Goal: Navigation & Orientation: Understand site structure

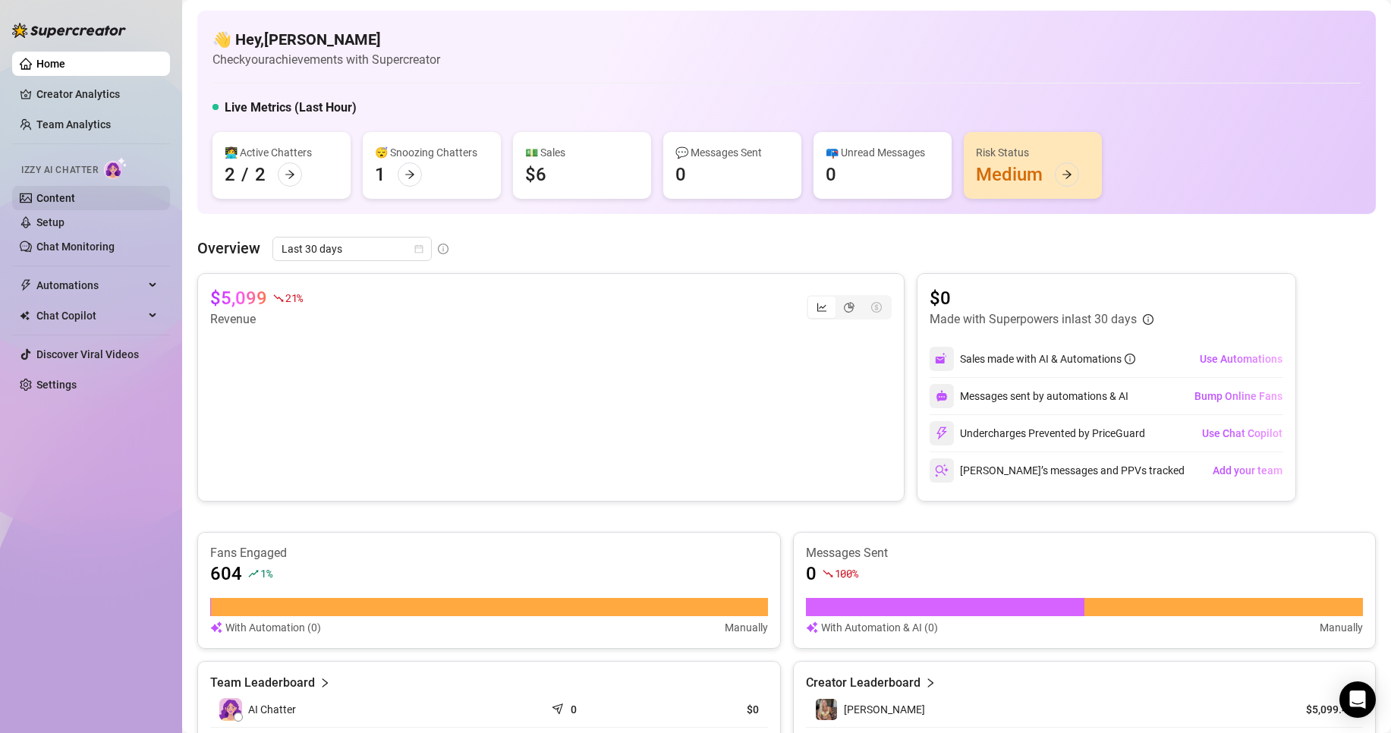
click at [61, 196] on link "Content" at bounding box center [55, 198] width 39 height 12
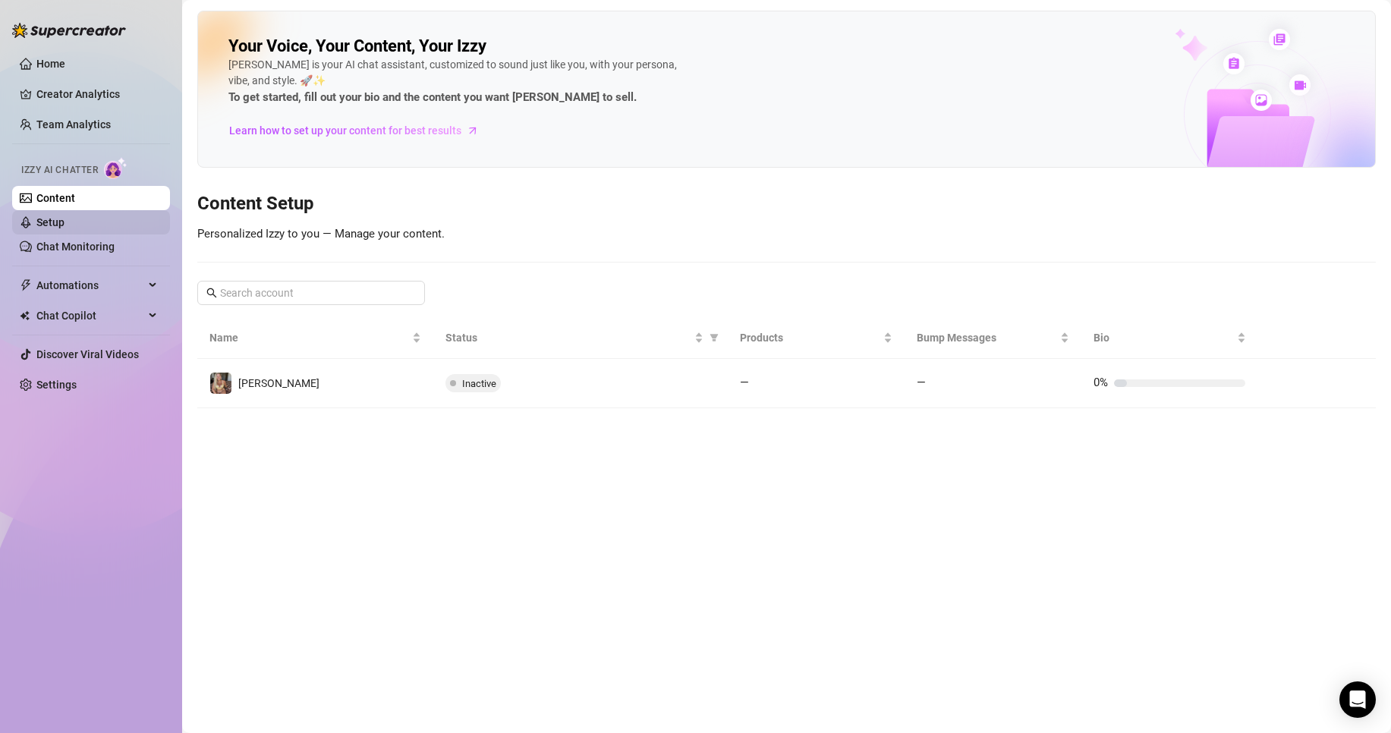
click at [51, 228] on link "Setup" at bounding box center [50, 222] width 28 height 12
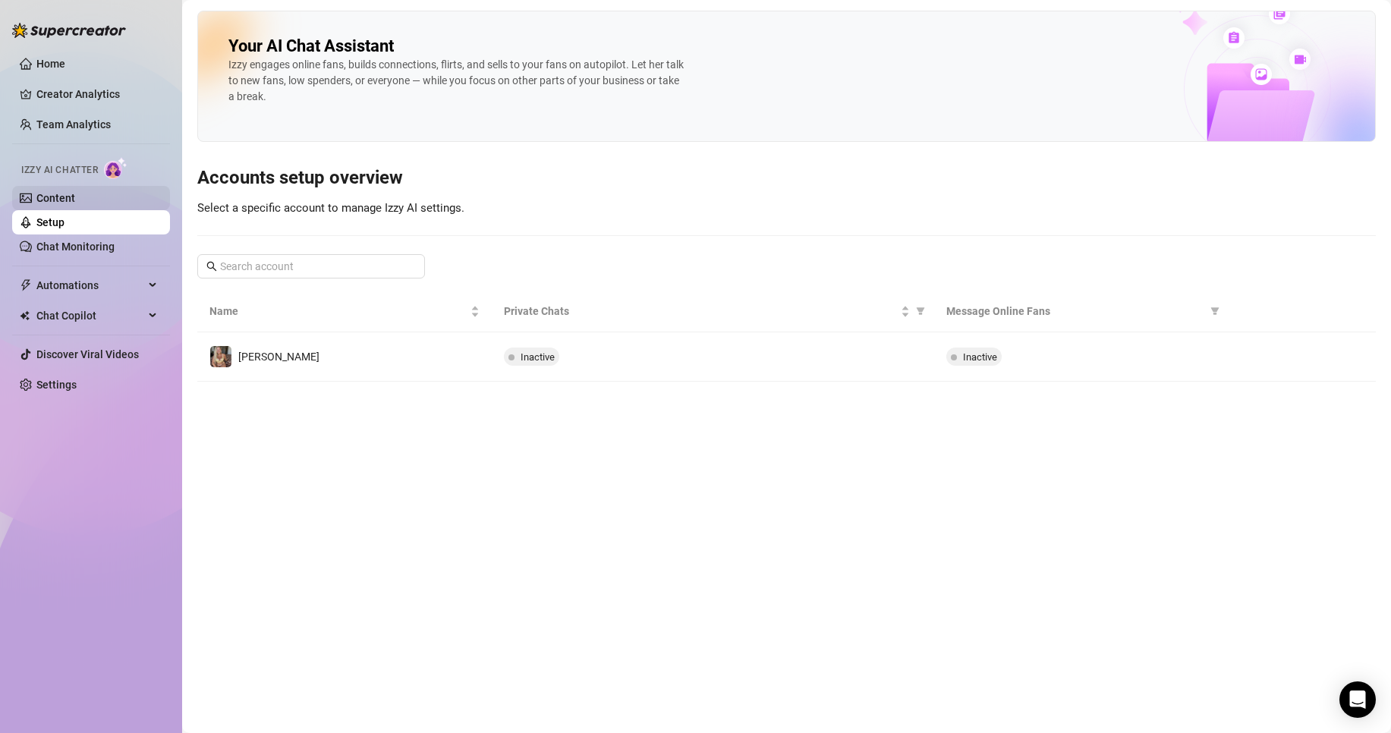
click at [61, 193] on link "Content" at bounding box center [55, 198] width 39 height 12
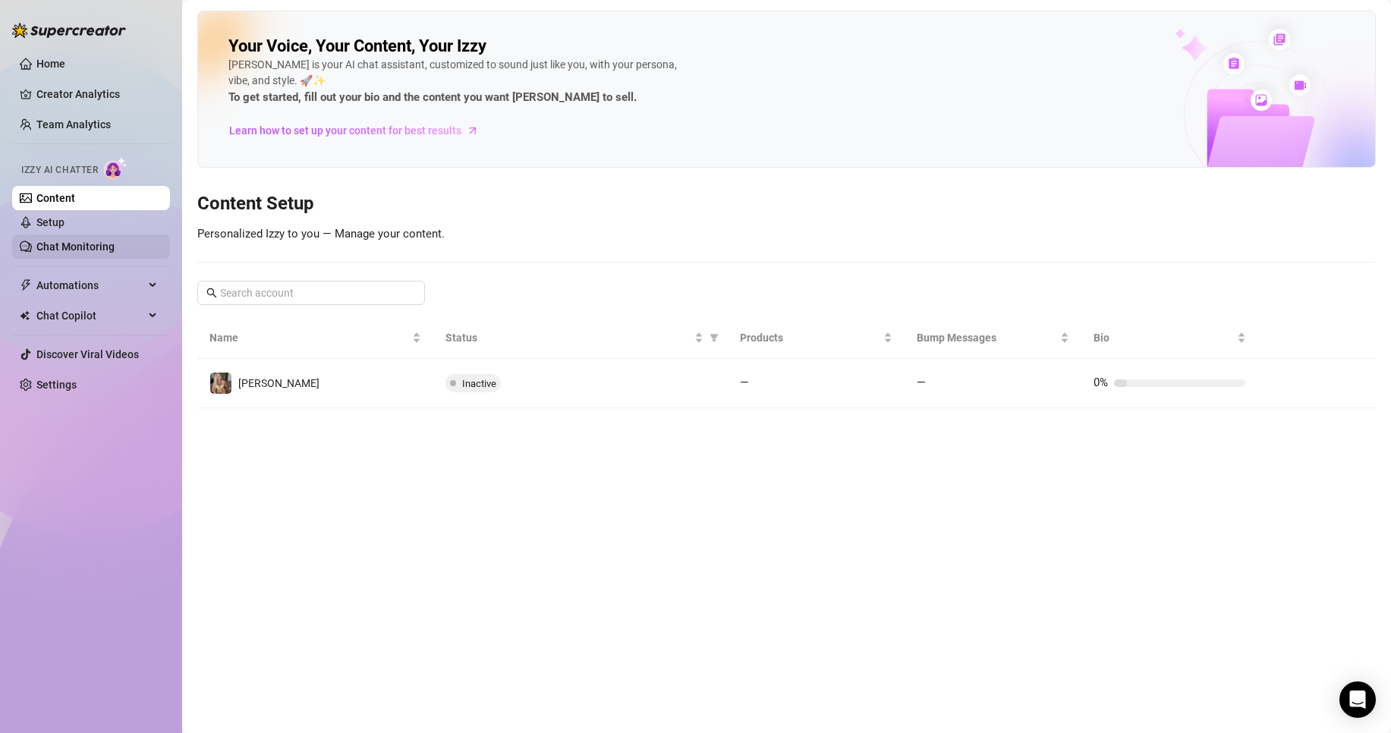
click at [65, 246] on link "Chat Monitoring" at bounding box center [75, 247] width 78 height 12
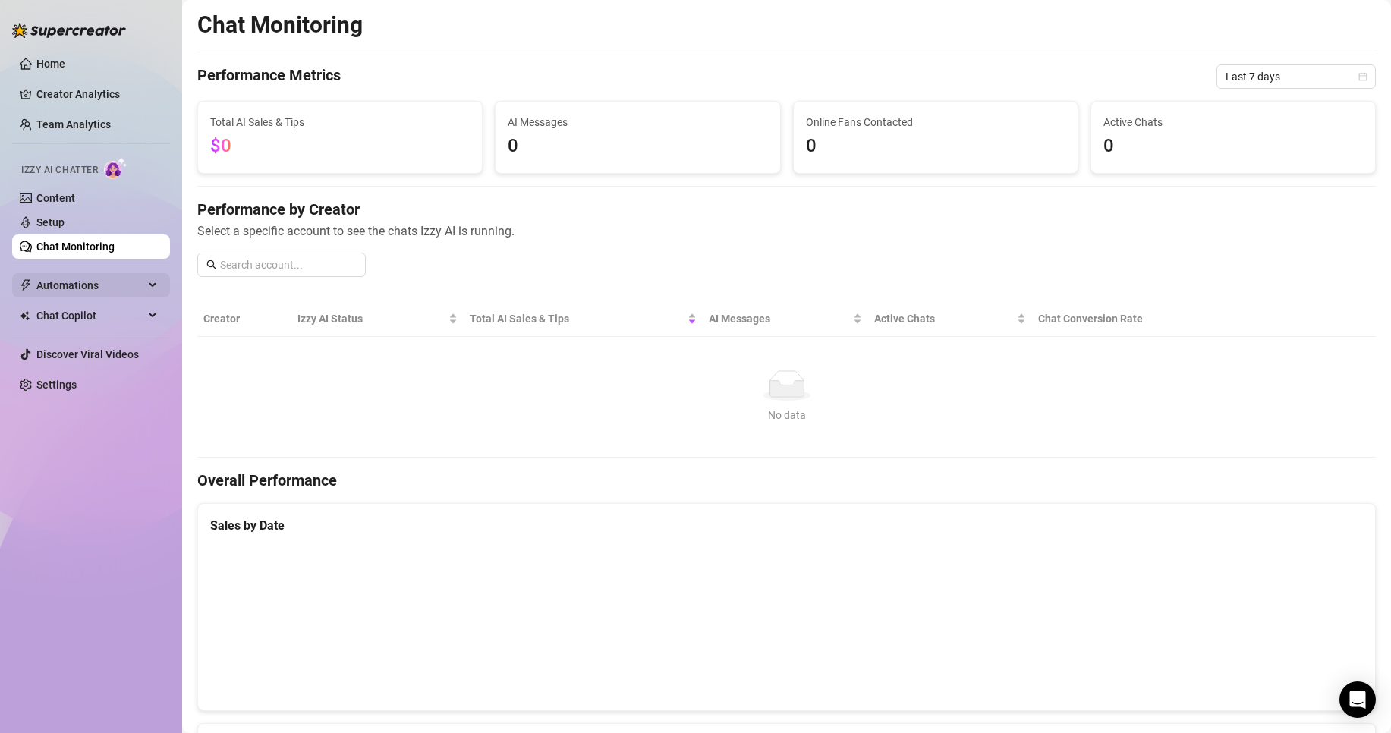
click at [142, 286] on span "Automations" at bounding box center [90, 285] width 108 height 24
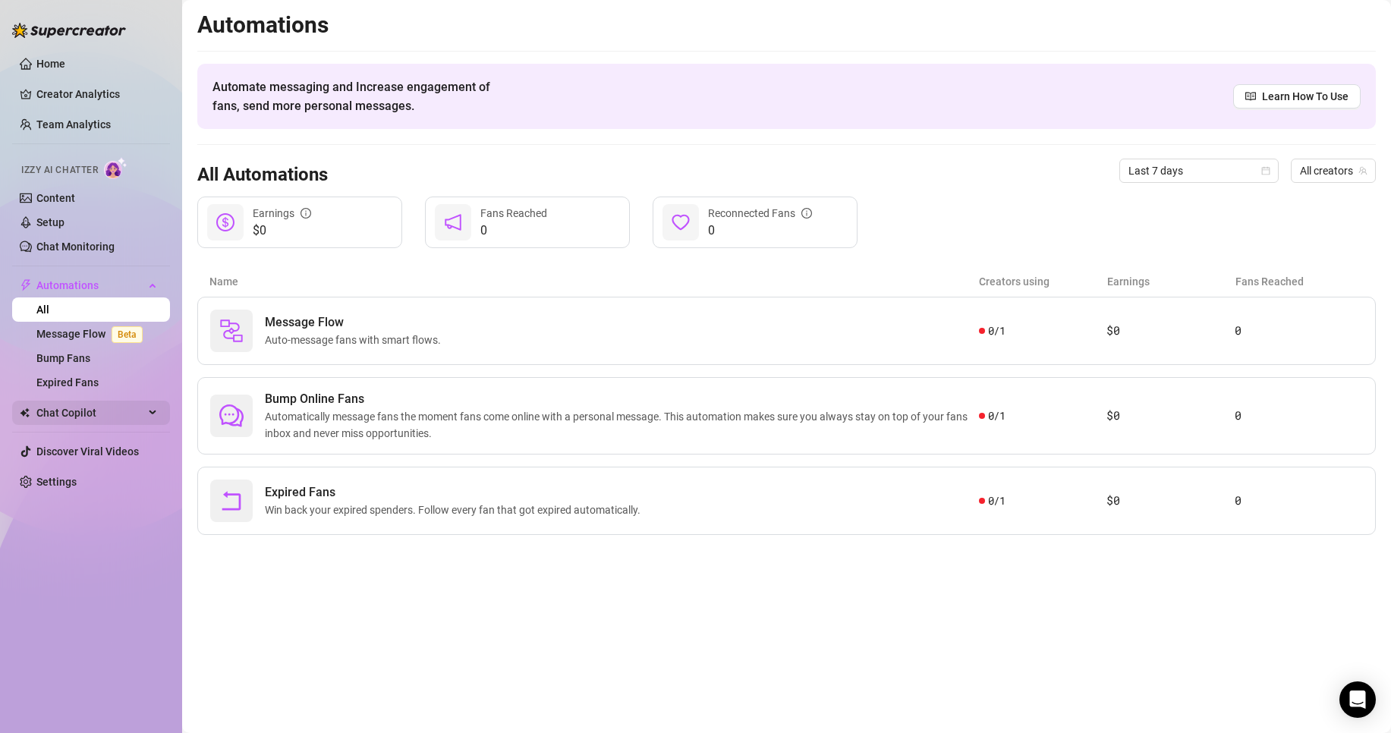
click at [137, 412] on span "Chat Copilot" at bounding box center [90, 413] width 108 height 24
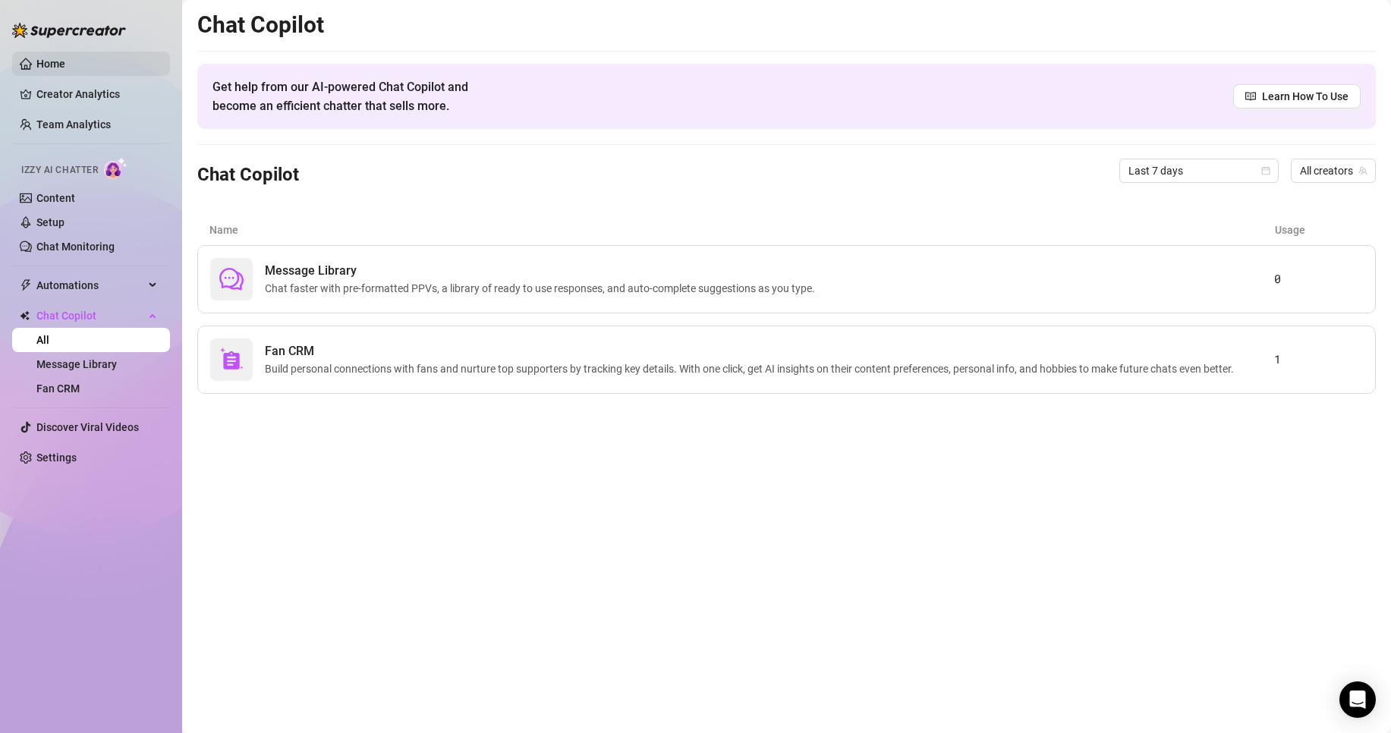
click at [52, 63] on link "Home" at bounding box center [50, 64] width 29 height 12
